Goal: Task Accomplishment & Management: Manage account settings

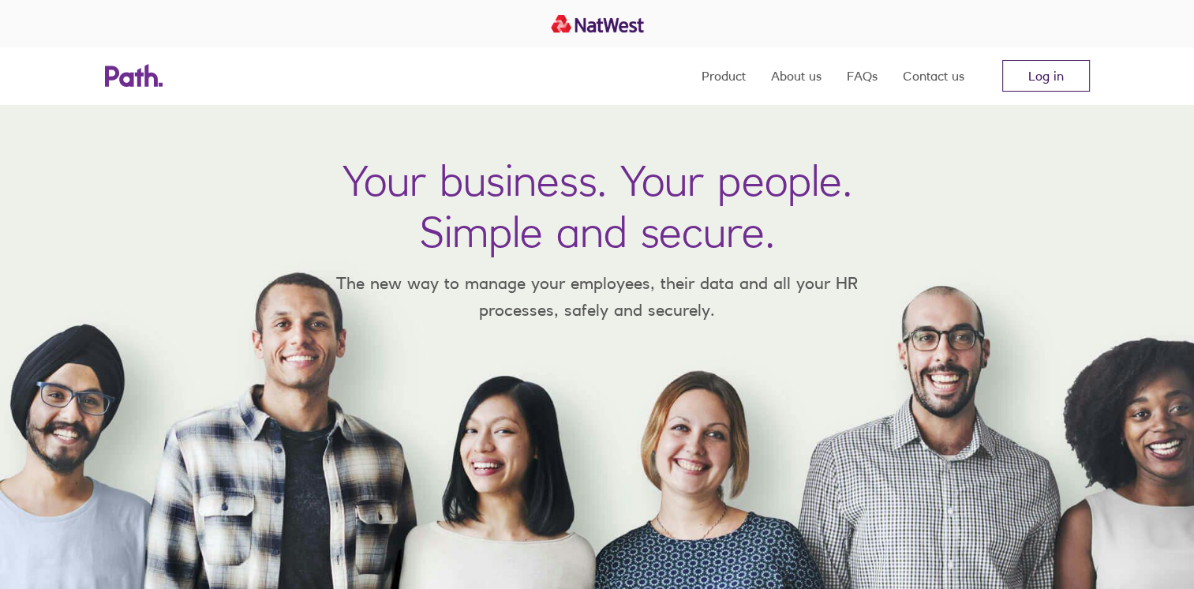
click at [1076, 77] on link "Log in" at bounding box center [1046, 76] width 88 height 32
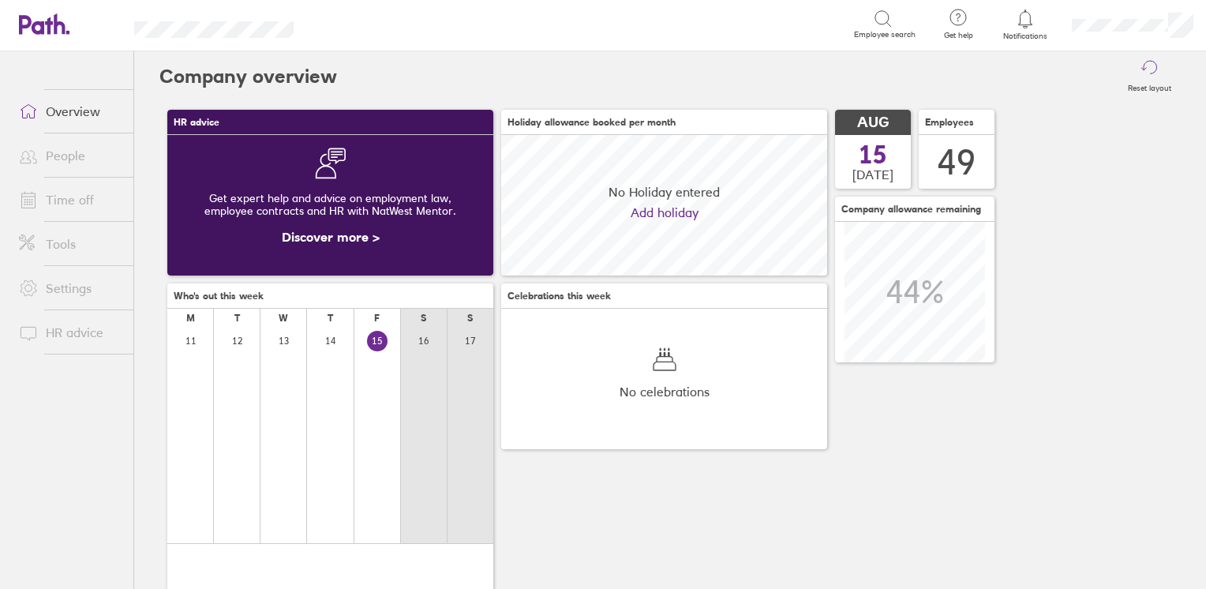
scroll to position [140, 326]
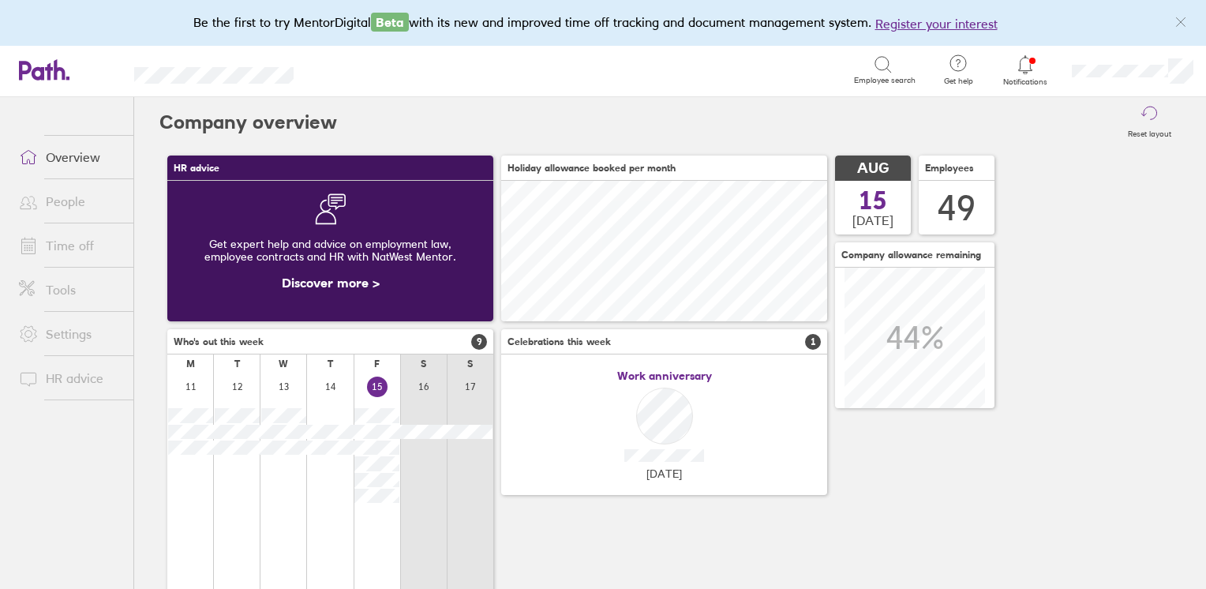
click at [63, 210] on link "People" at bounding box center [69, 201] width 127 height 32
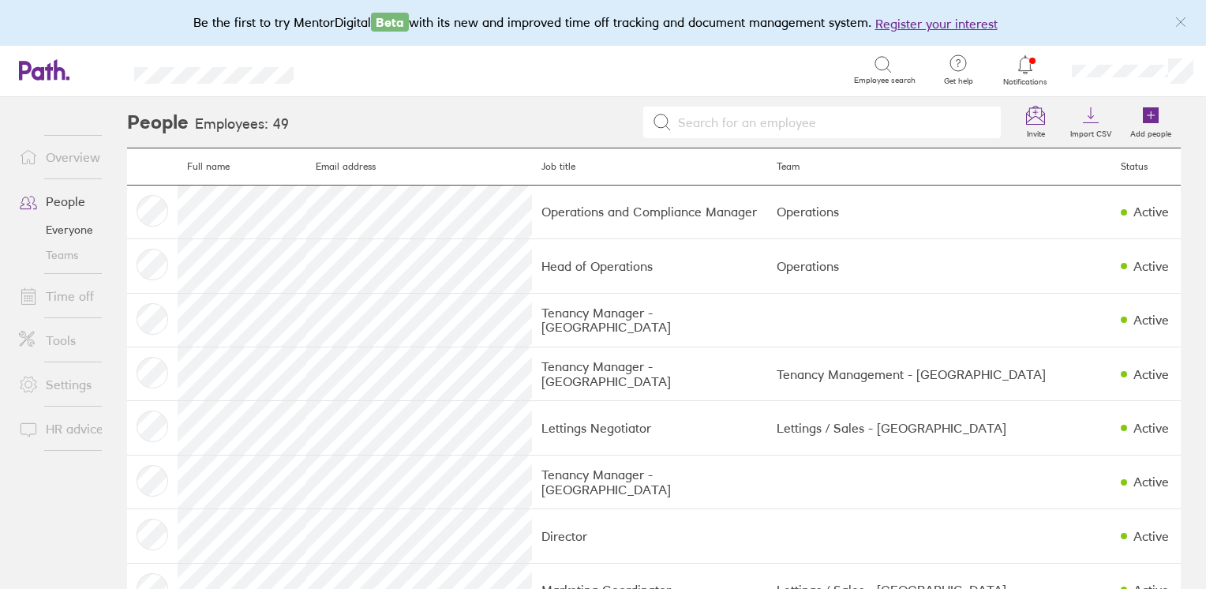
click at [735, 120] on input at bounding box center [832, 122] width 320 height 30
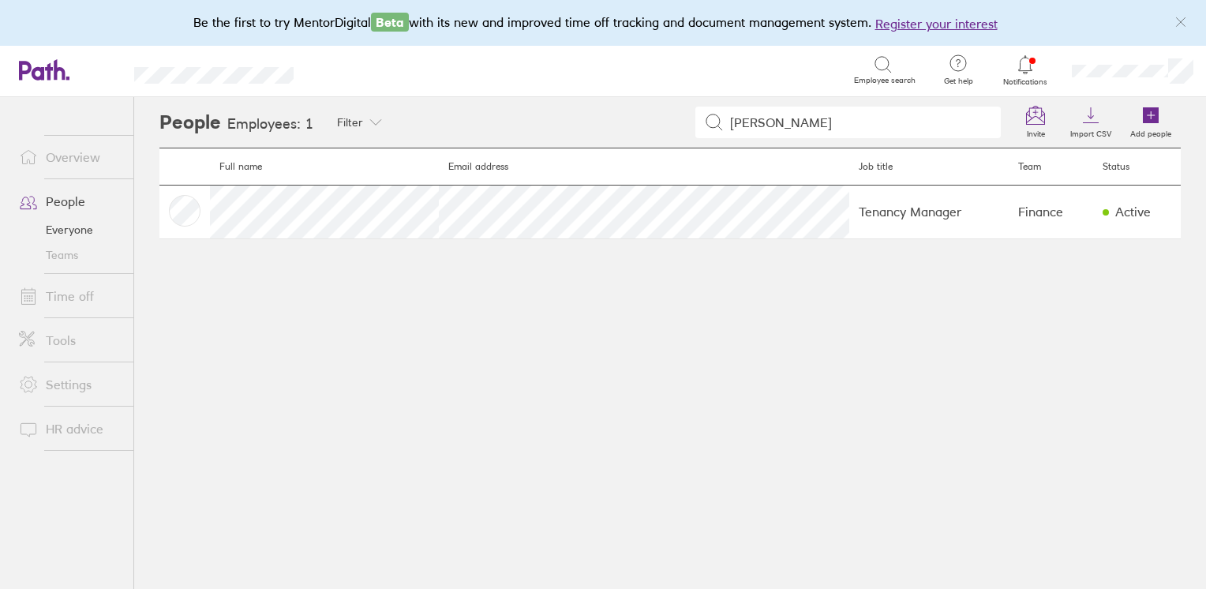
type input "jill"
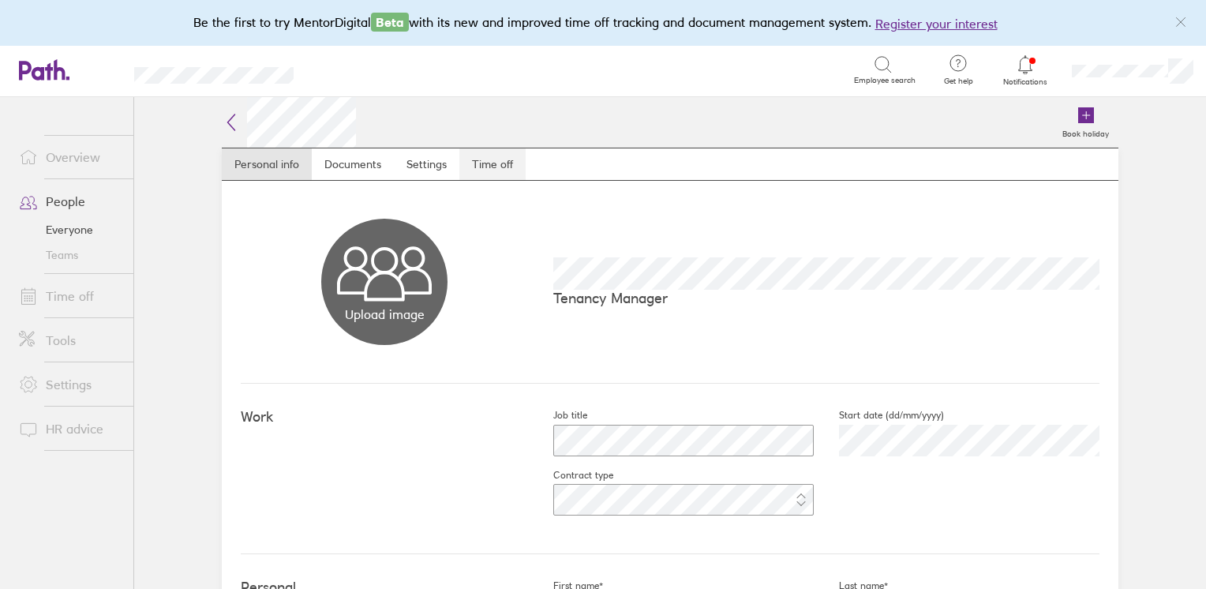
click at [491, 170] on link "Time off" at bounding box center [492, 164] width 66 height 32
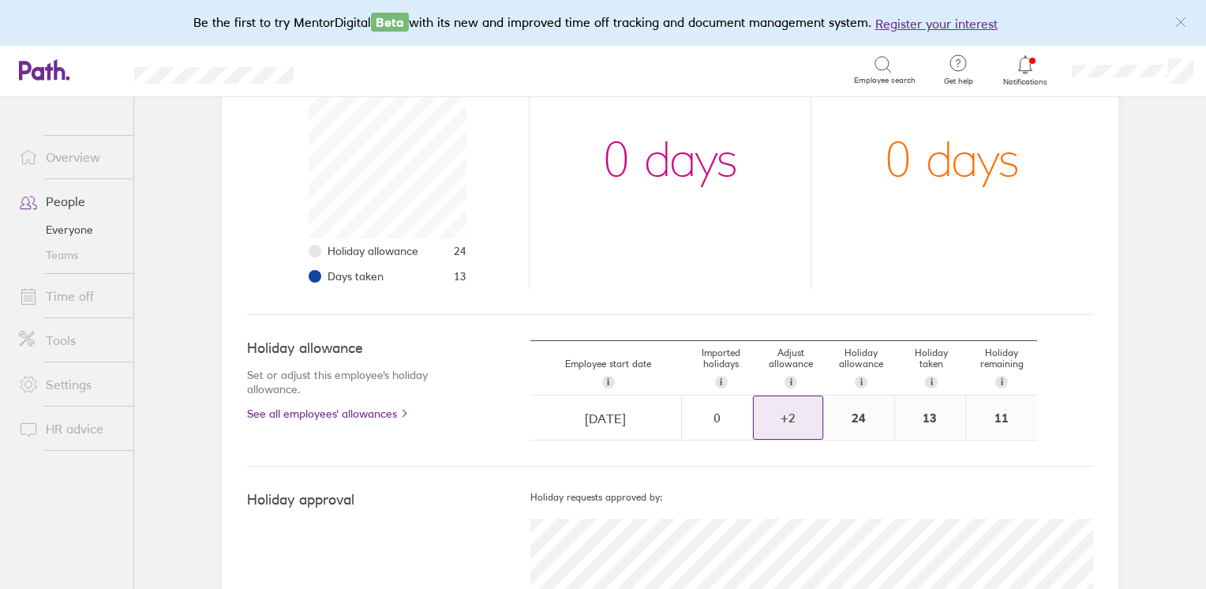
scroll to position [256, 0]
click at [794, 420] on div "+ 2" at bounding box center [788, 421] width 69 height 14
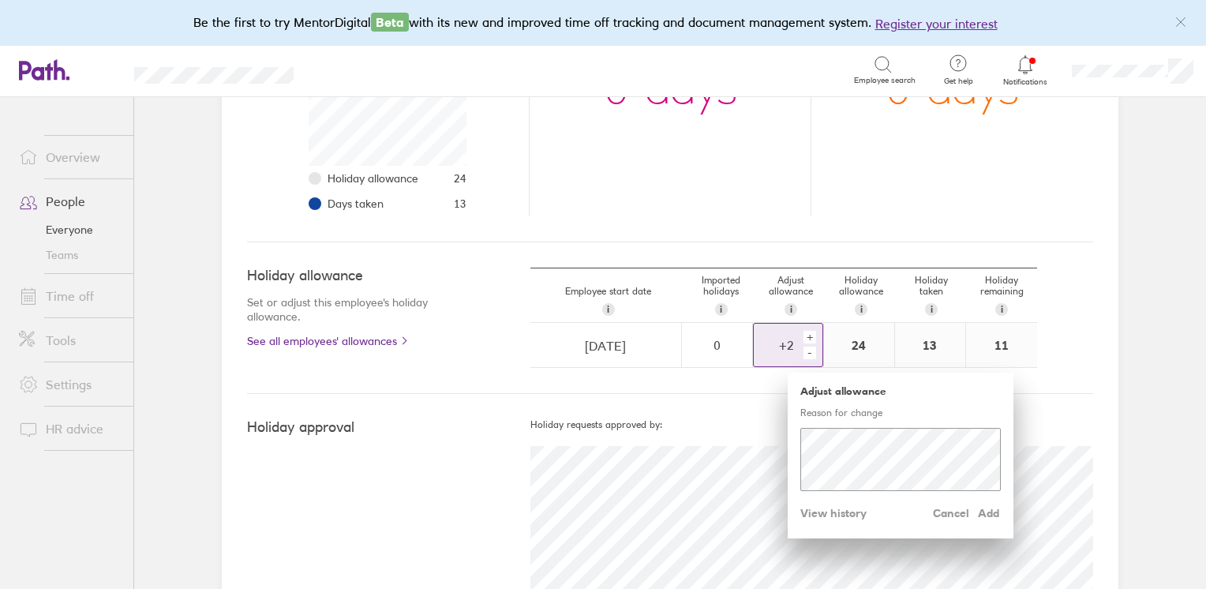
scroll to position [414, 0]
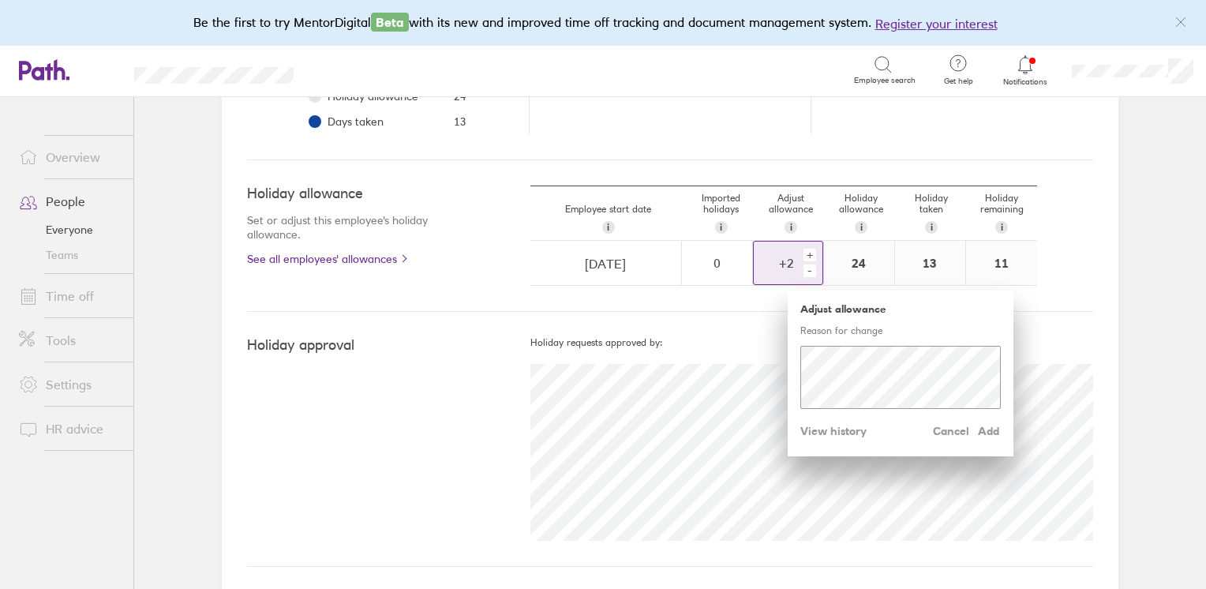
click at [803, 268] on div "-" at bounding box center [809, 270] width 13 height 13
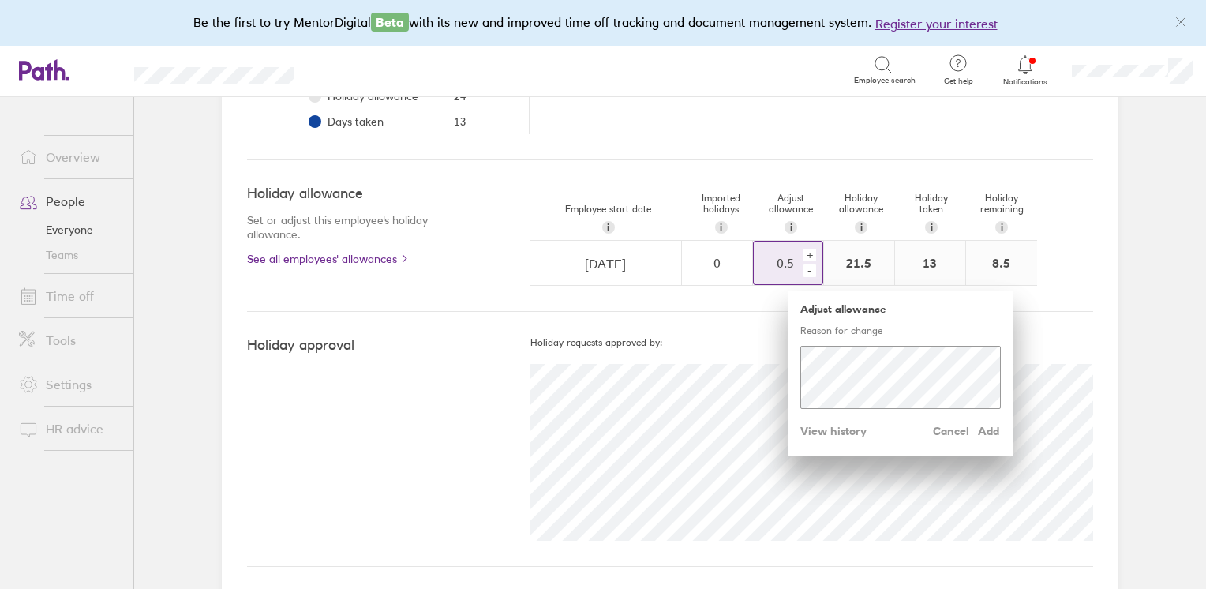
click at [803, 268] on div "-" at bounding box center [809, 270] width 13 height 13
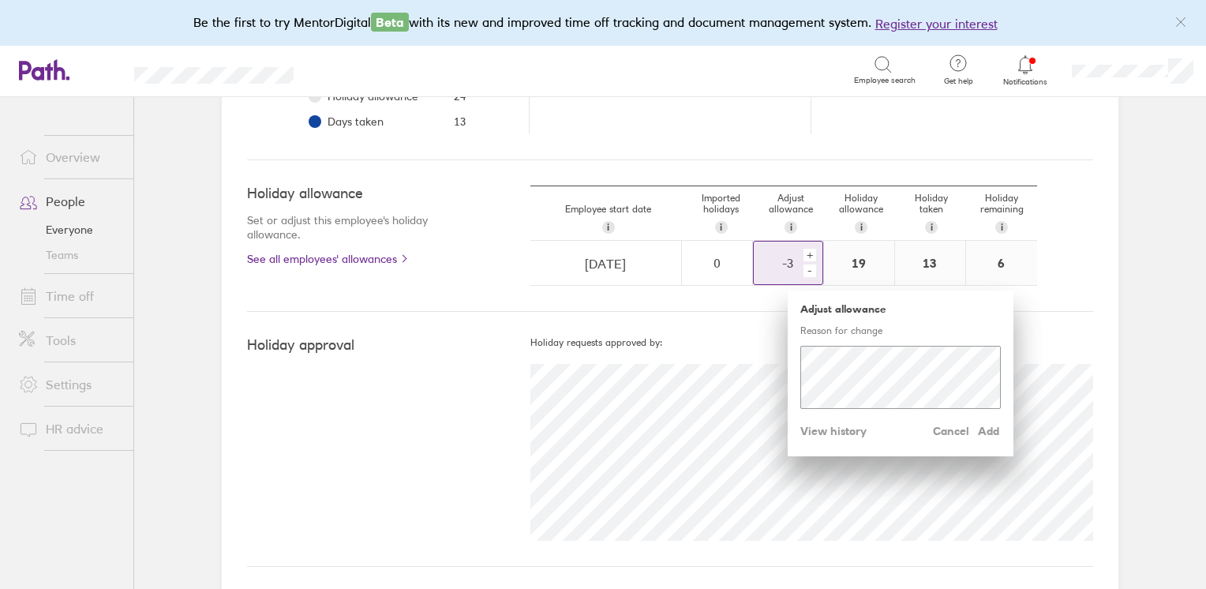
click at [803, 268] on div "-" at bounding box center [809, 270] width 13 height 13
click at [803, 257] on div "+" at bounding box center [809, 255] width 13 height 13
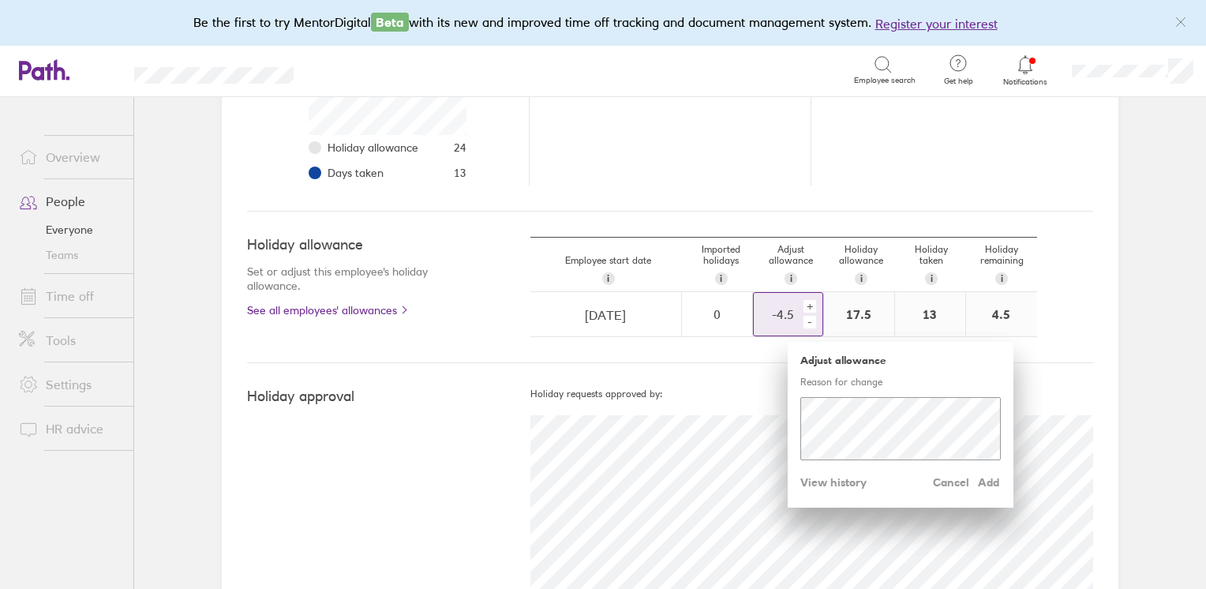
scroll to position [335, 0]
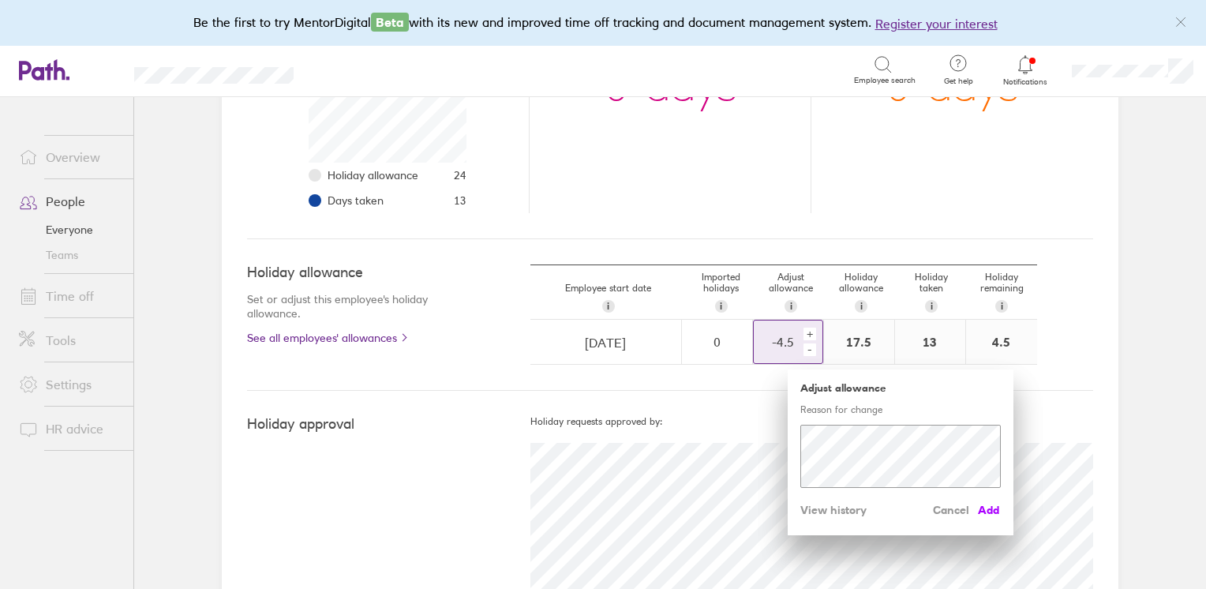
click at [985, 502] on span "Add" at bounding box center [987, 509] width 25 height 25
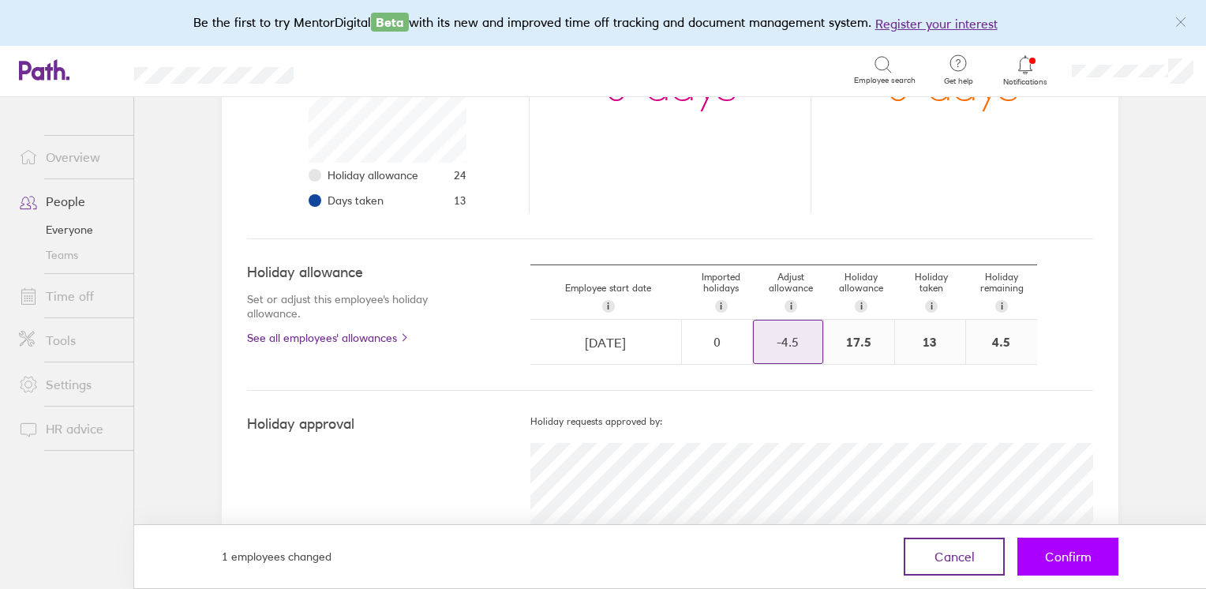
click at [1064, 563] on span "Confirm" at bounding box center [1068, 556] width 47 height 14
click at [1076, 557] on span "Confirm" at bounding box center [1068, 556] width 47 height 14
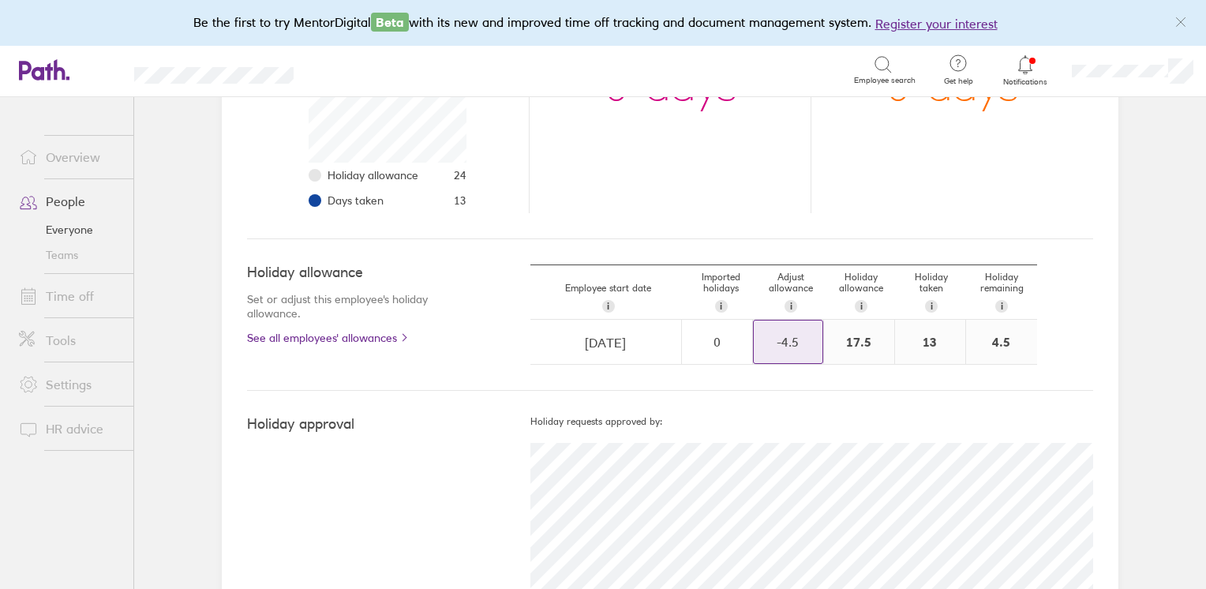
scroll to position [0, 0]
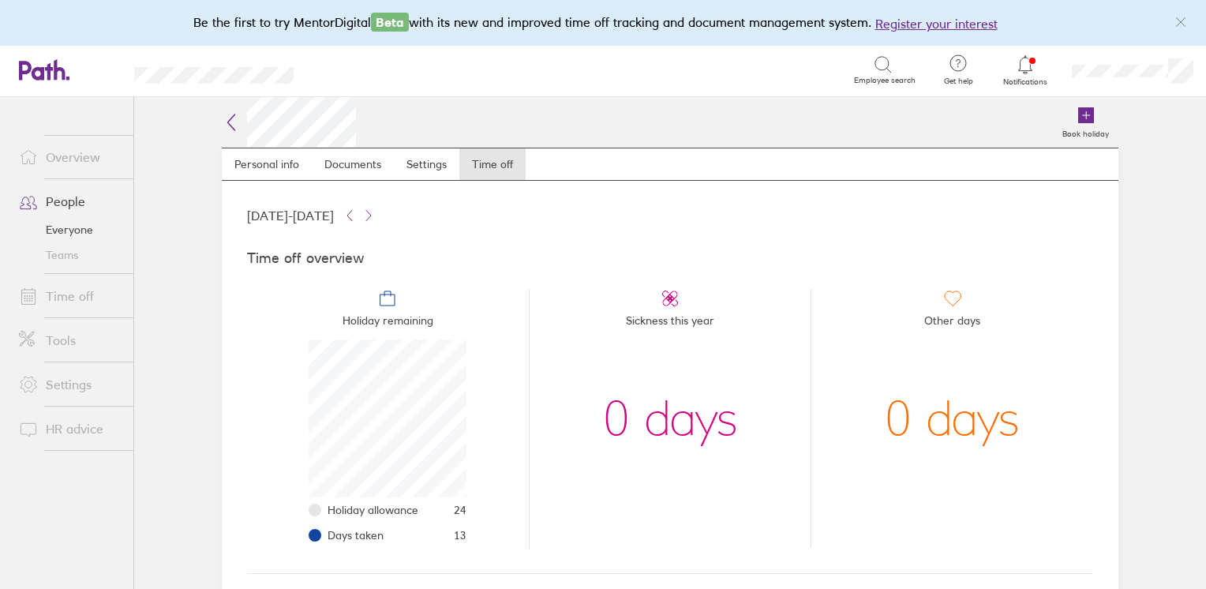
click at [69, 205] on link "People" at bounding box center [69, 201] width 127 height 32
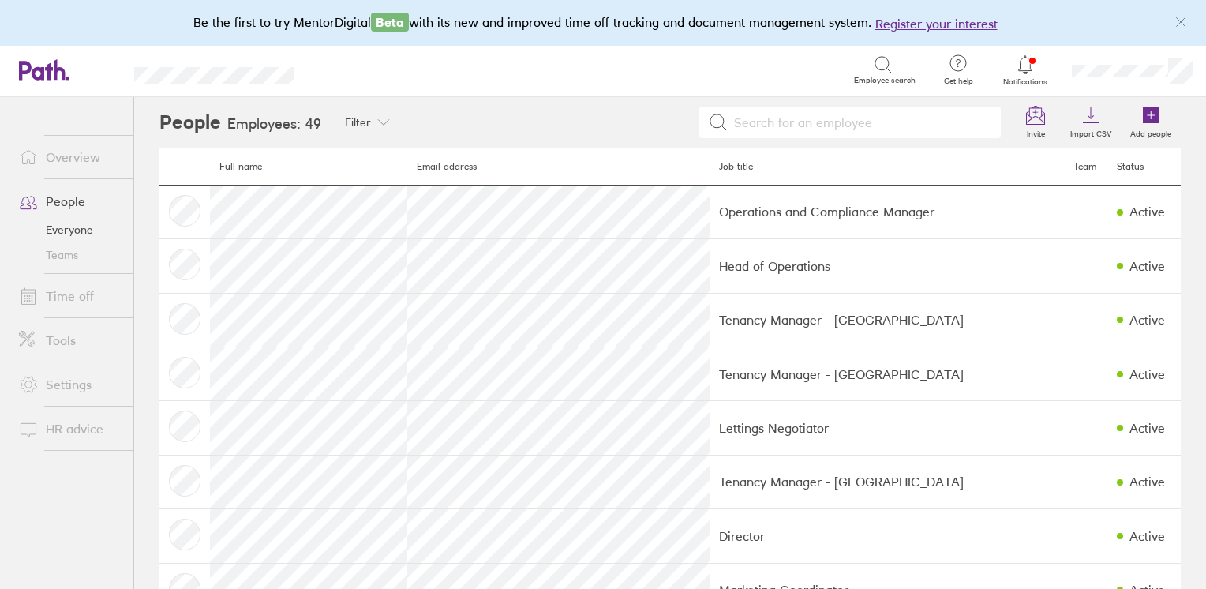
click at [778, 122] on input at bounding box center [860, 122] width 264 height 30
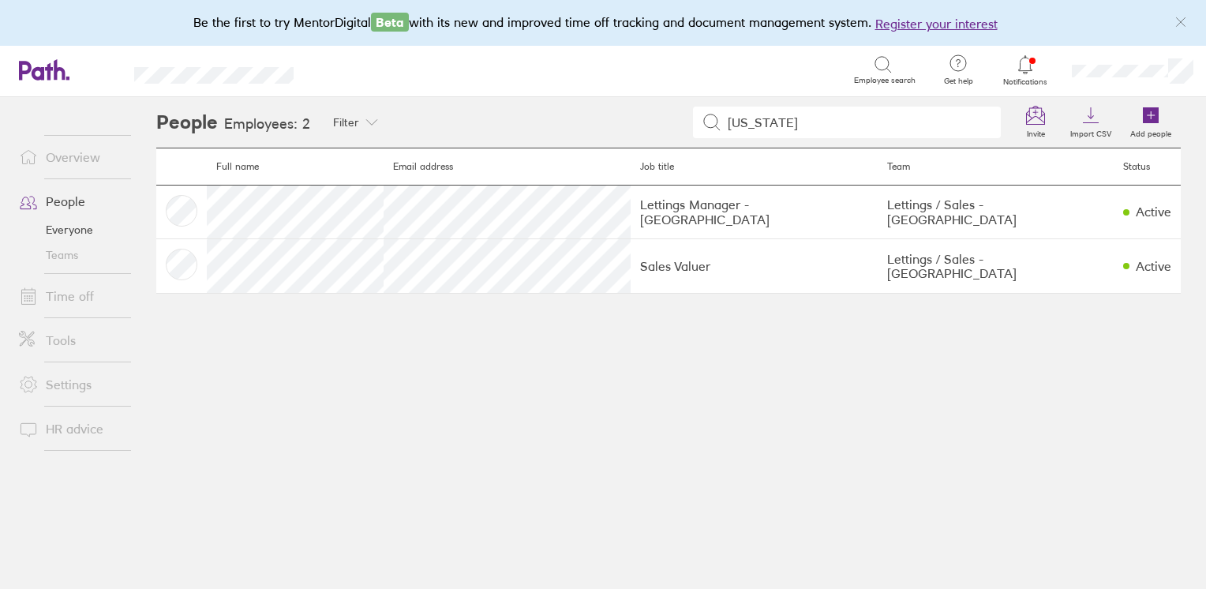
type input "georgia"
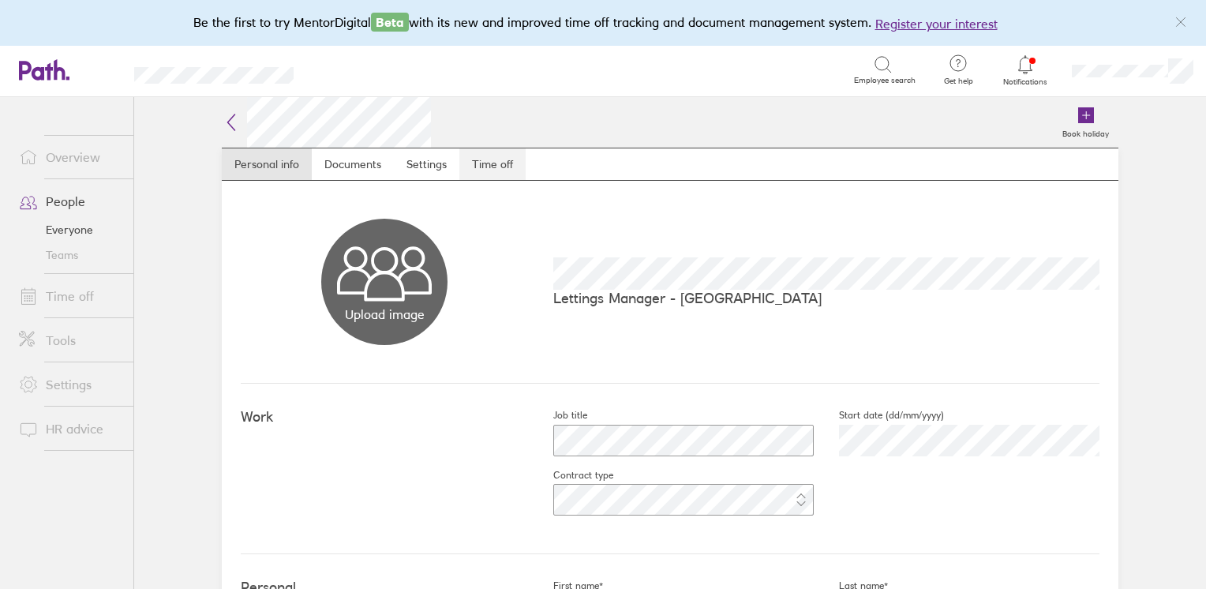
click at [477, 169] on link "Time off" at bounding box center [492, 164] width 66 height 32
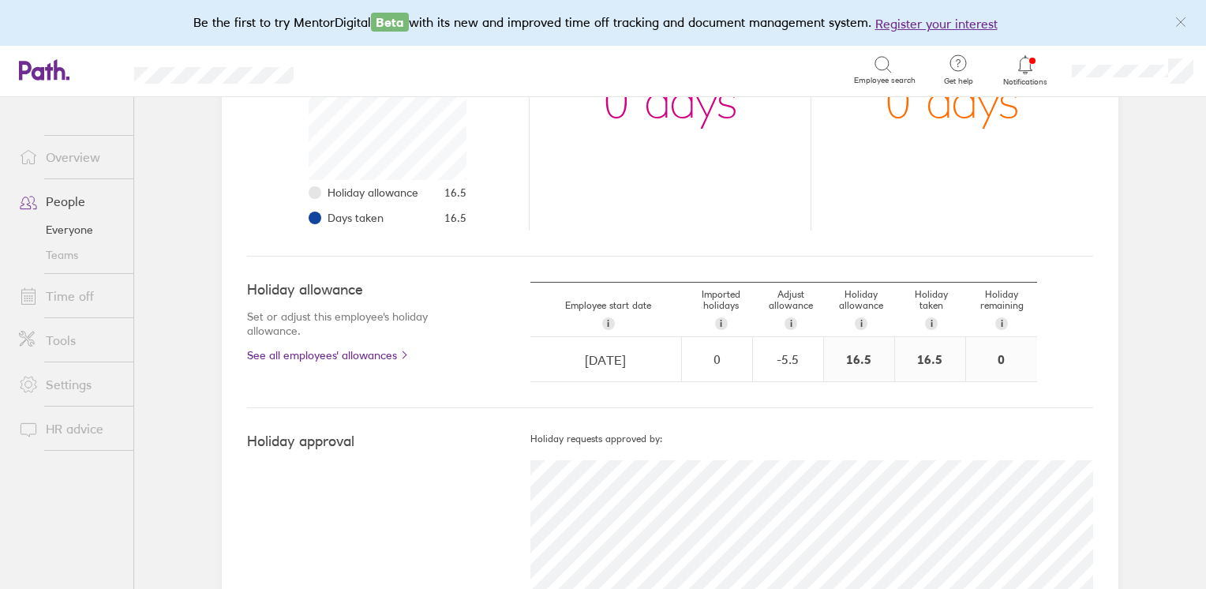
scroll to position [237, 0]
